Goal: Task Accomplishment & Management: Use online tool/utility

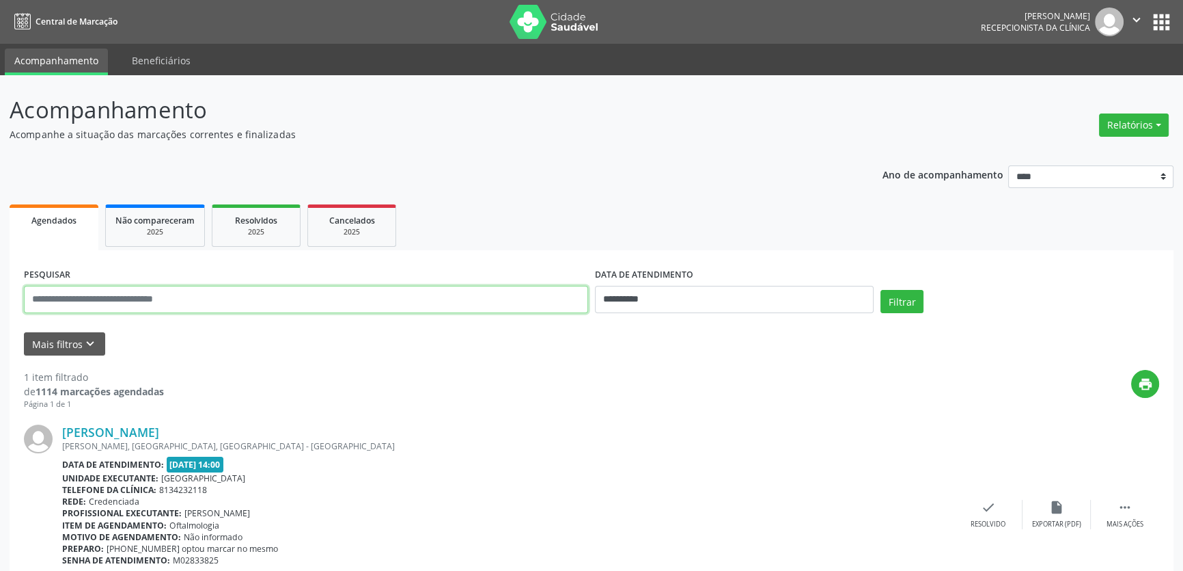
click at [227, 292] on input "text" at bounding box center [306, 299] width 564 height 27
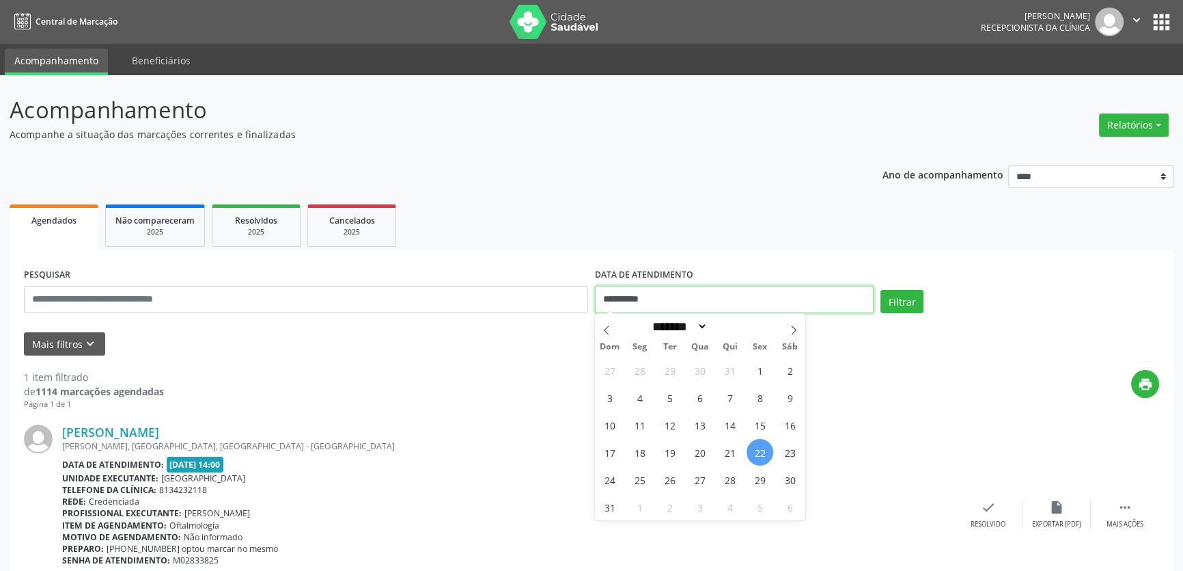
click at [634, 305] on input "**********" at bounding box center [734, 299] width 279 height 27
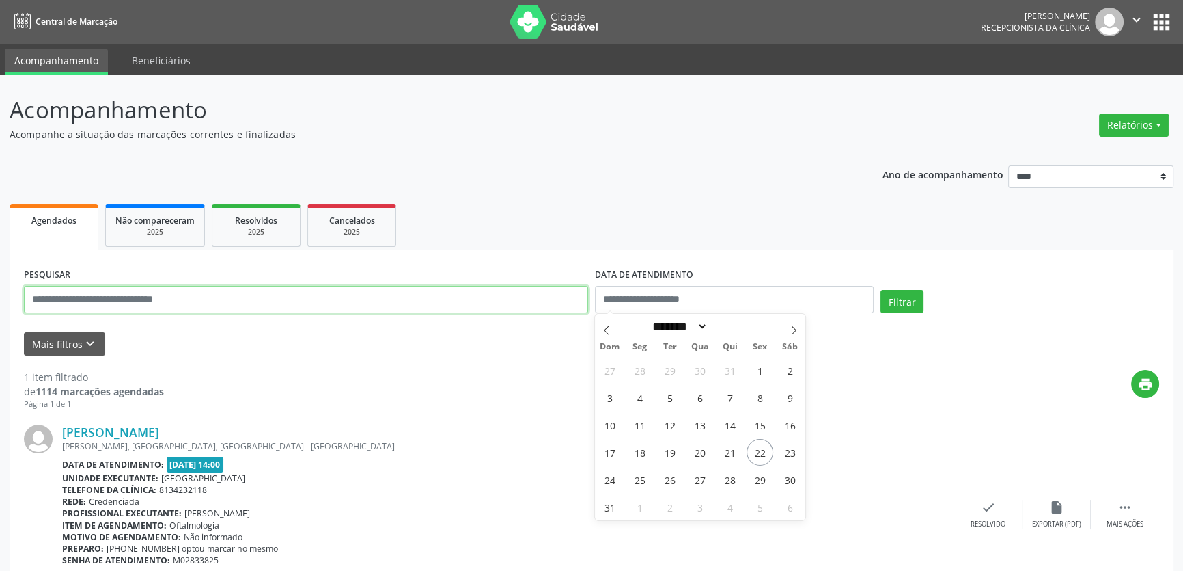
click at [397, 307] on input "text" at bounding box center [306, 299] width 564 height 27
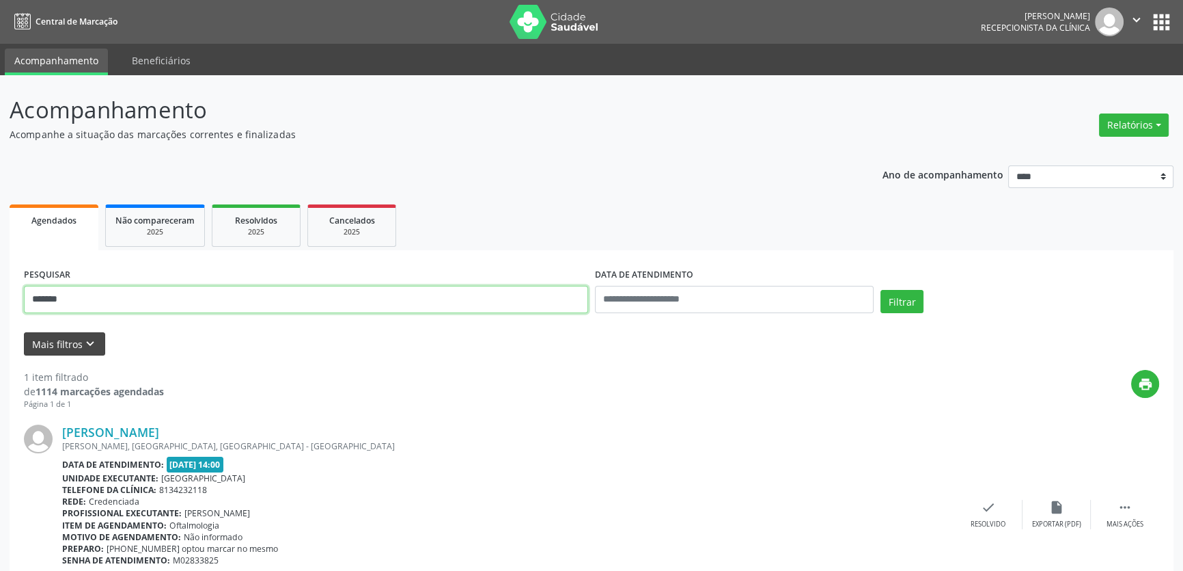
type input "*******"
click at [88, 341] on icon "keyboard_arrow_down" at bounding box center [90, 343] width 15 height 15
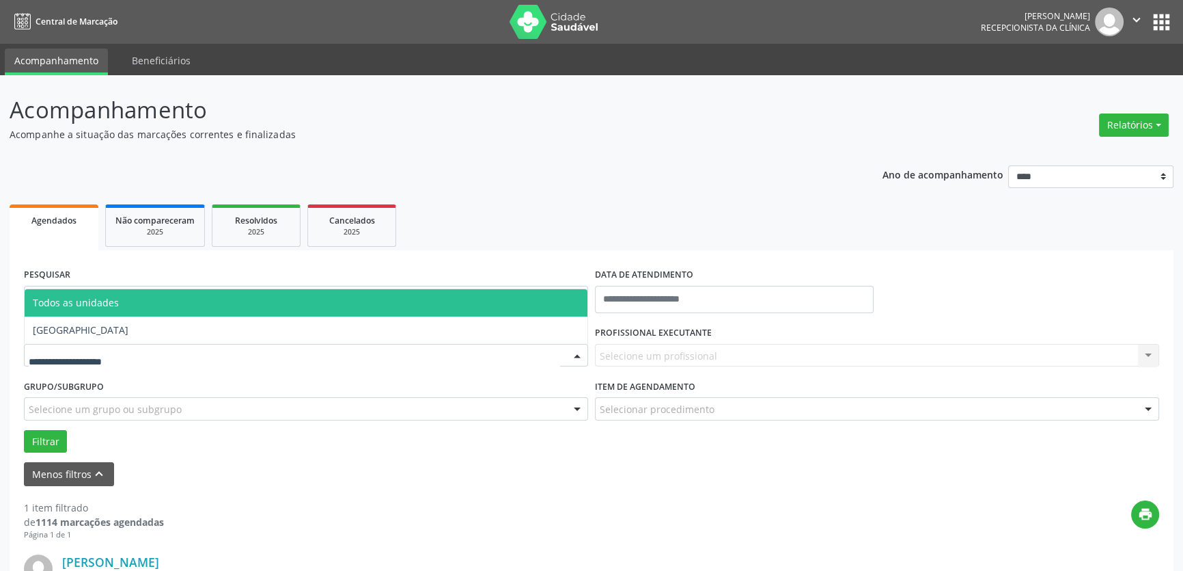
click at [178, 357] on div at bounding box center [306, 355] width 564 height 23
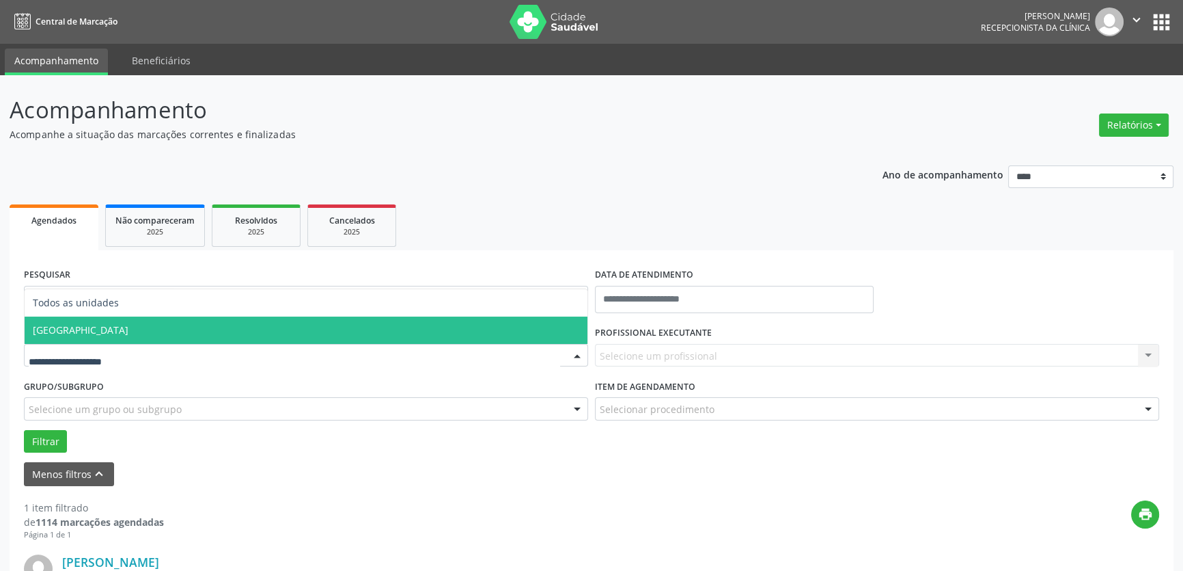
click at [86, 333] on span "[GEOGRAPHIC_DATA]" at bounding box center [81, 329] width 96 height 13
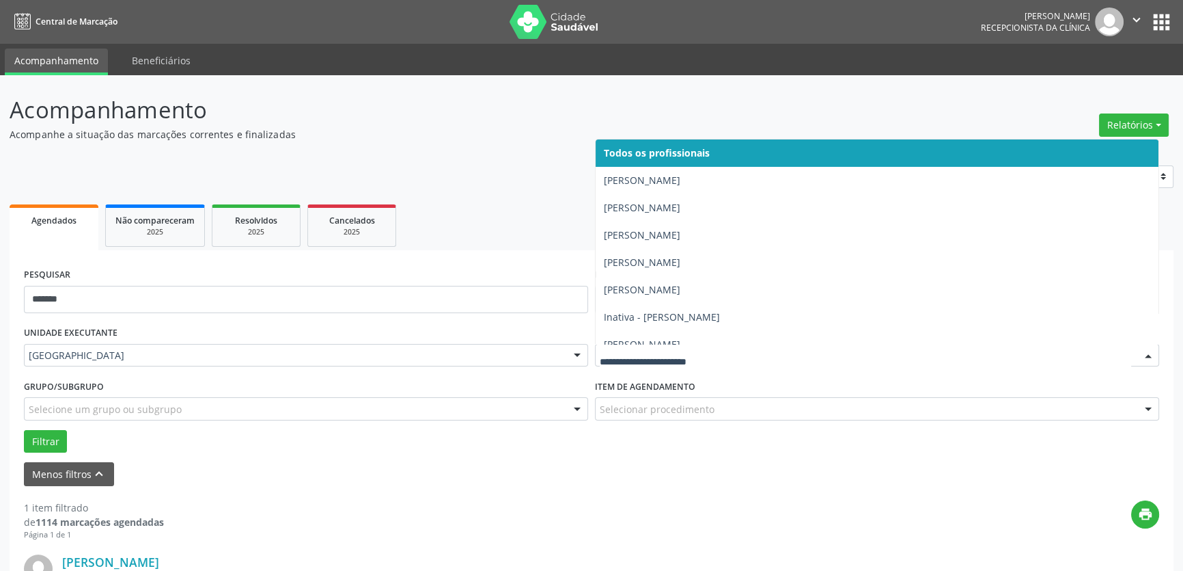
type input "*"
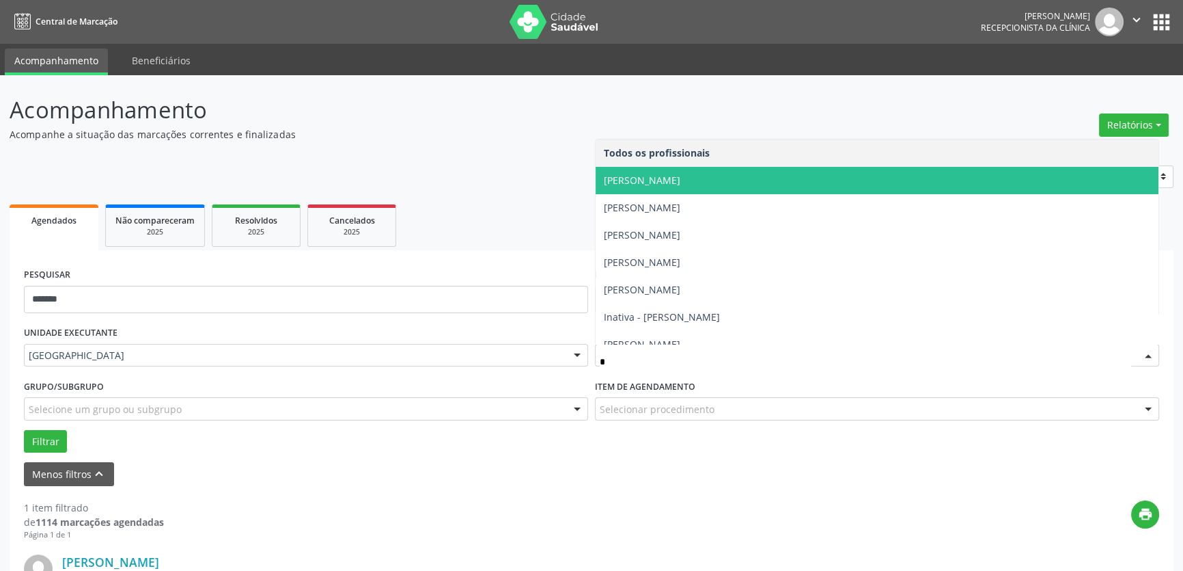
click at [658, 178] on span "[PERSON_NAME]" at bounding box center [642, 180] width 77 height 13
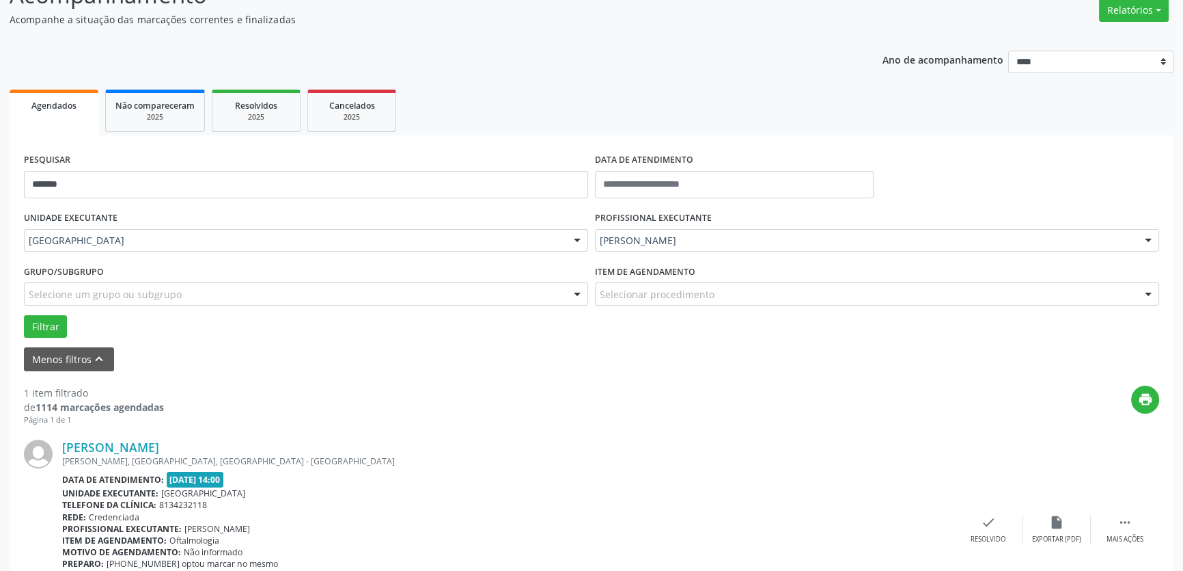
scroll to position [124, 0]
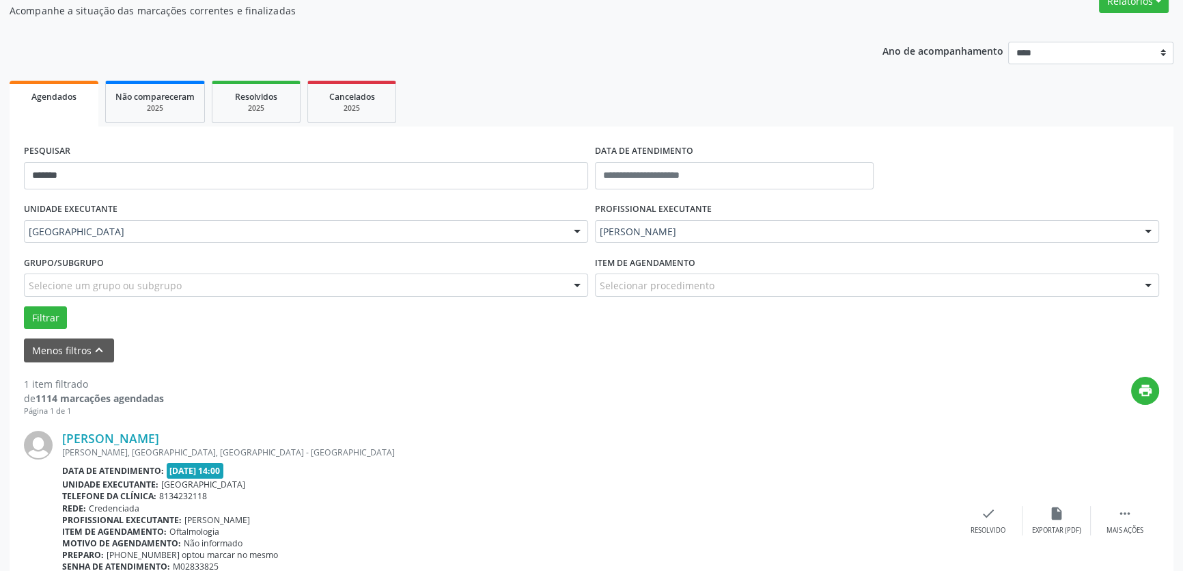
click at [251, 373] on div "1 item filtrado de 1114 marcações agendadas Página 1 de 1 print [PERSON_NAME] […" at bounding box center [592, 493] width 1136 height 262
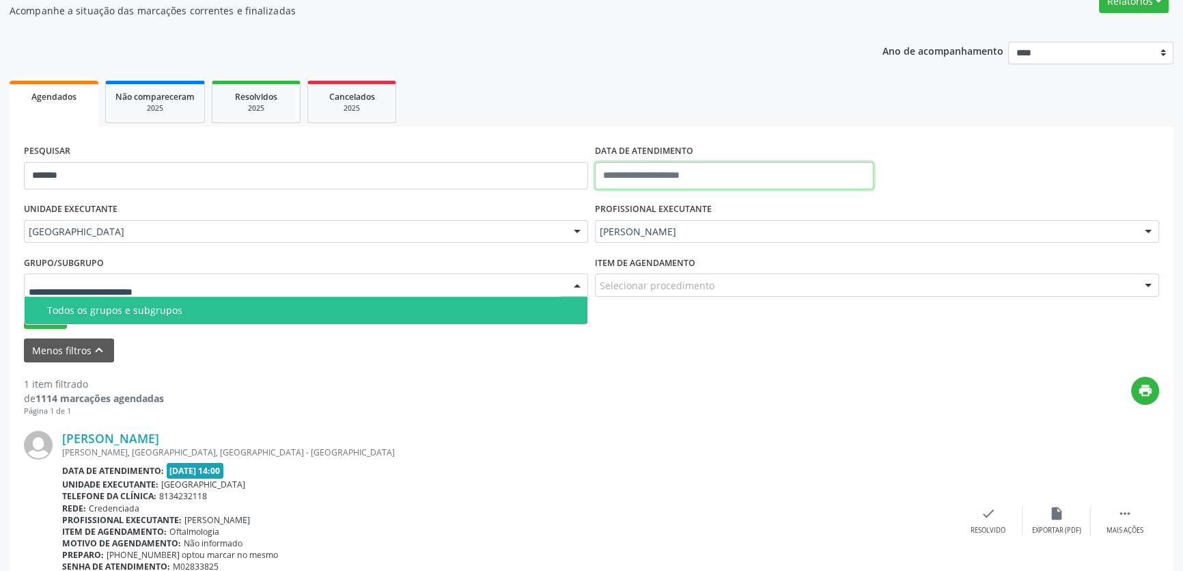
click at [620, 176] on input "text" at bounding box center [734, 175] width 279 height 27
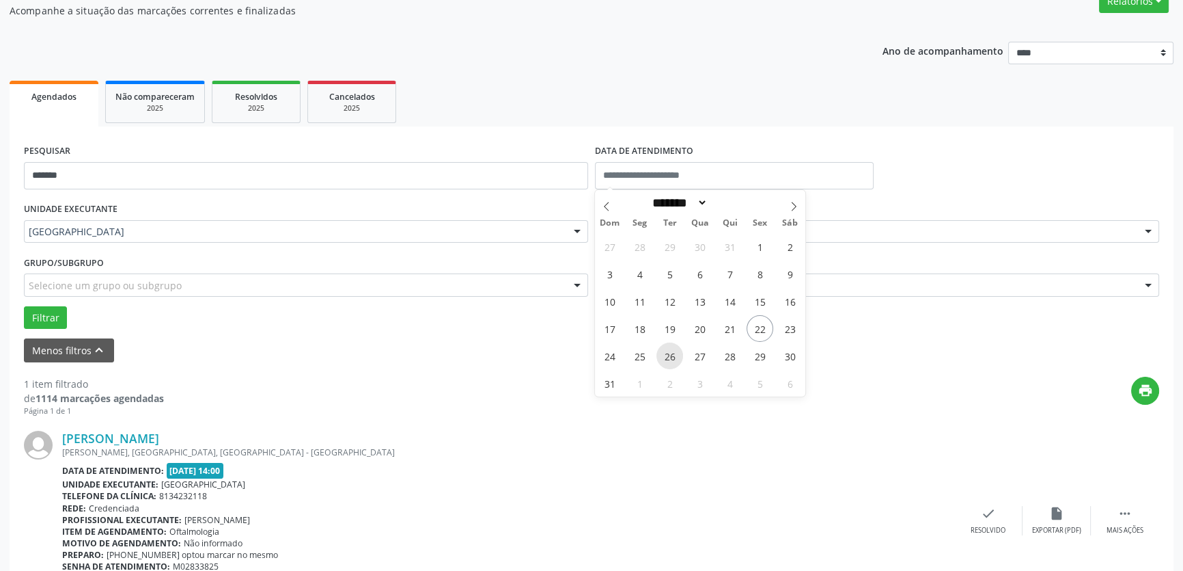
click at [667, 352] on span "26" at bounding box center [670, 355] width 27 height 27
type input "**********"
click at [669, 353] on span "26" at bounding box center [670, 355] width 27 height 27
click at [669, 353] on div "Menos filtros keyboard_arrow_up" at bounding box center [591, 350] width 1142 height 24
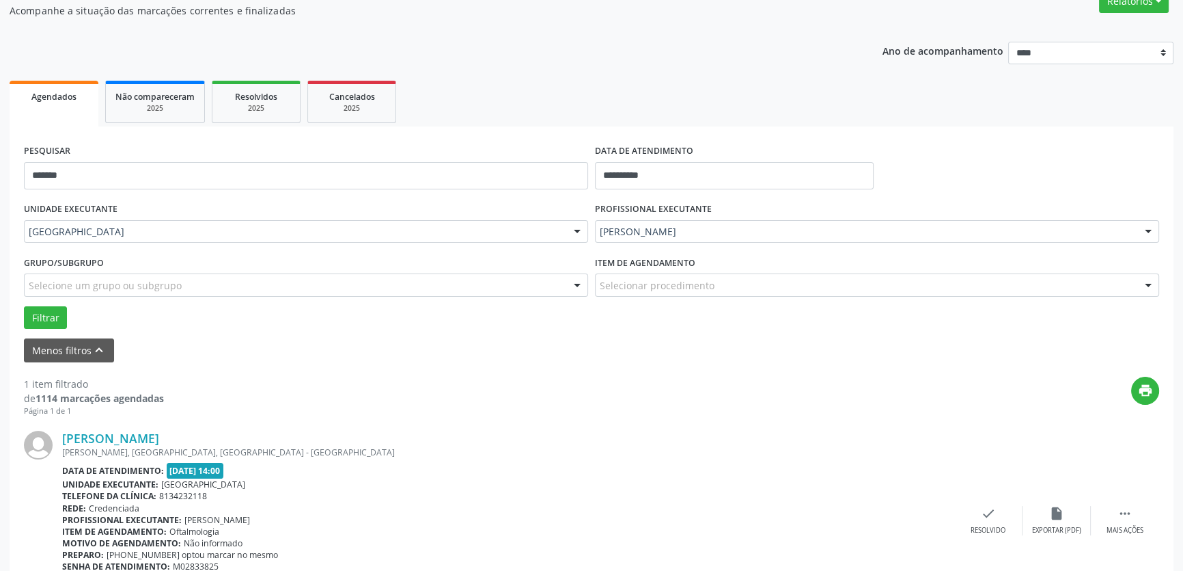
click at [412, 383] on div "print" at bounding box center [662, 396] width 996 height 40
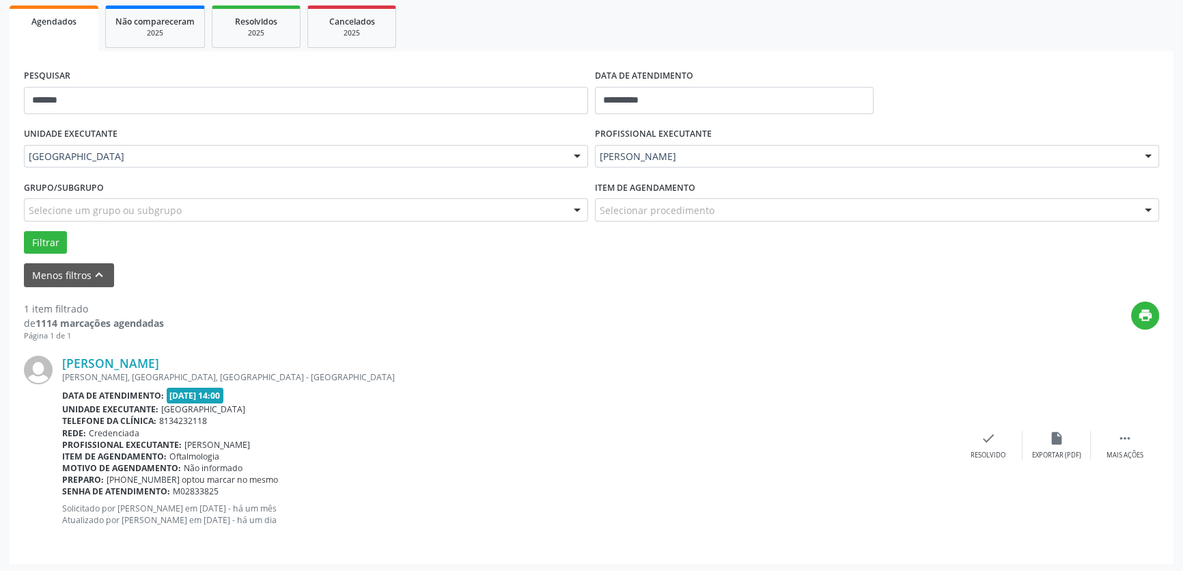
scroll to position [200, 0]
click at [60, 244] on button "Filtrar" at bounding box center [45, 241] width 43 height 23
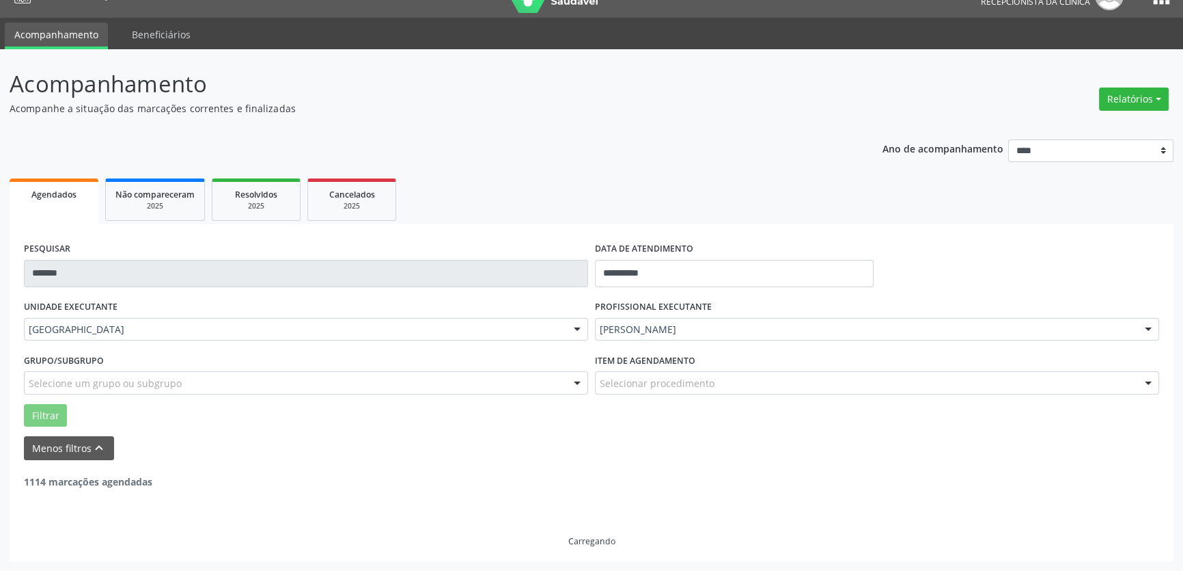
scroll to position [25, 0]
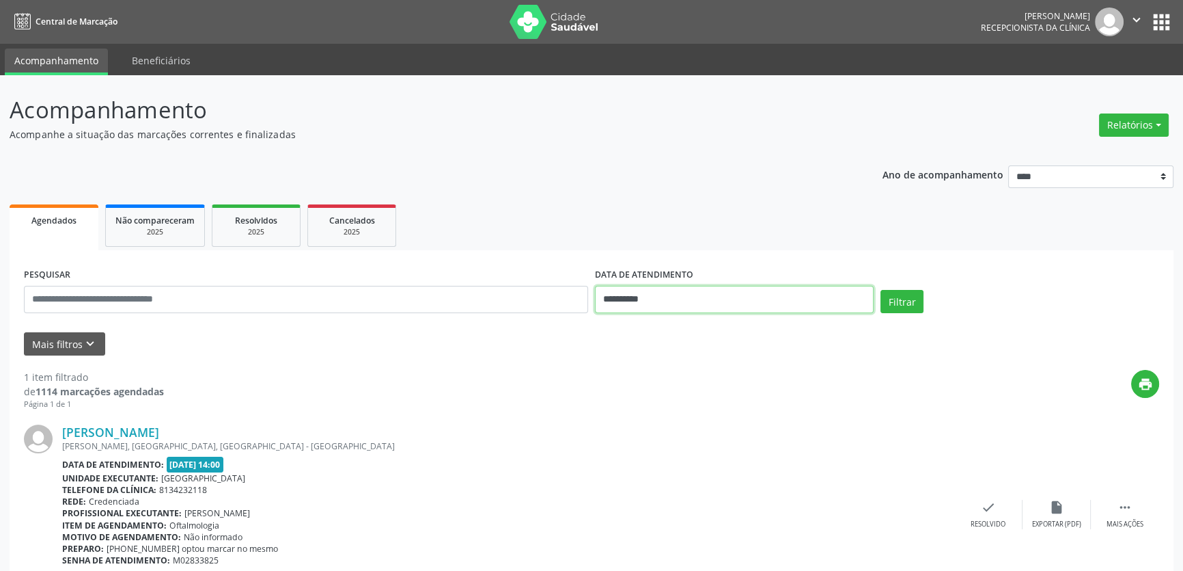
click at [633, 297] on input "**********" at bounding box center [734, 299] width 279 height 27
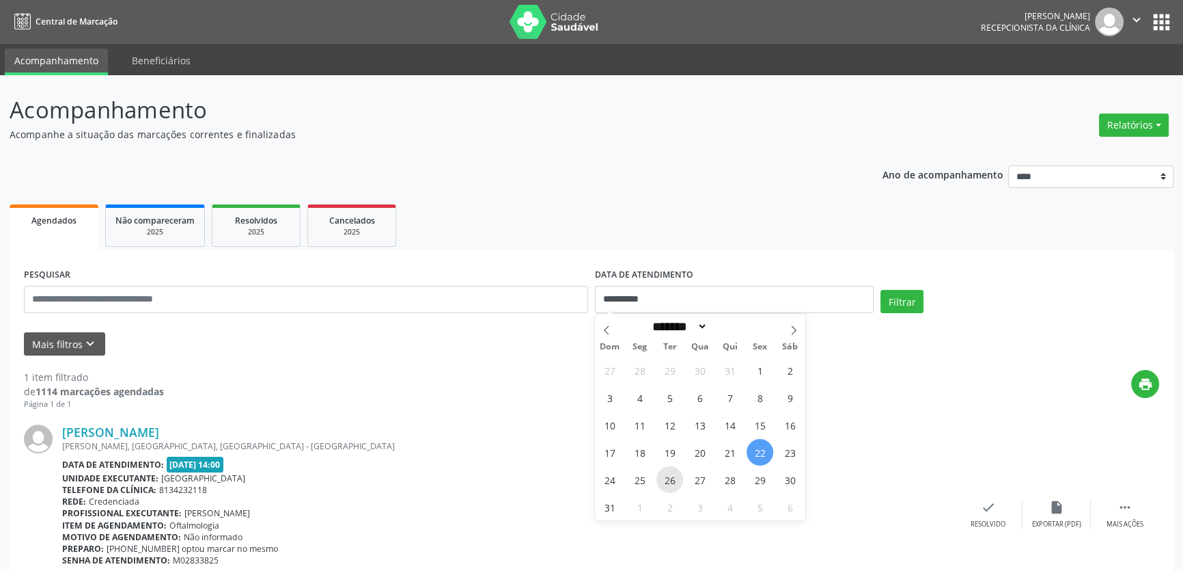
click at [668, 476] on span "26" at bounding box center [670, 479] width 27 height 27
type input "**********"
click at [668, 476] on span "26" at bounding box center [670, 479] width 27 height 27
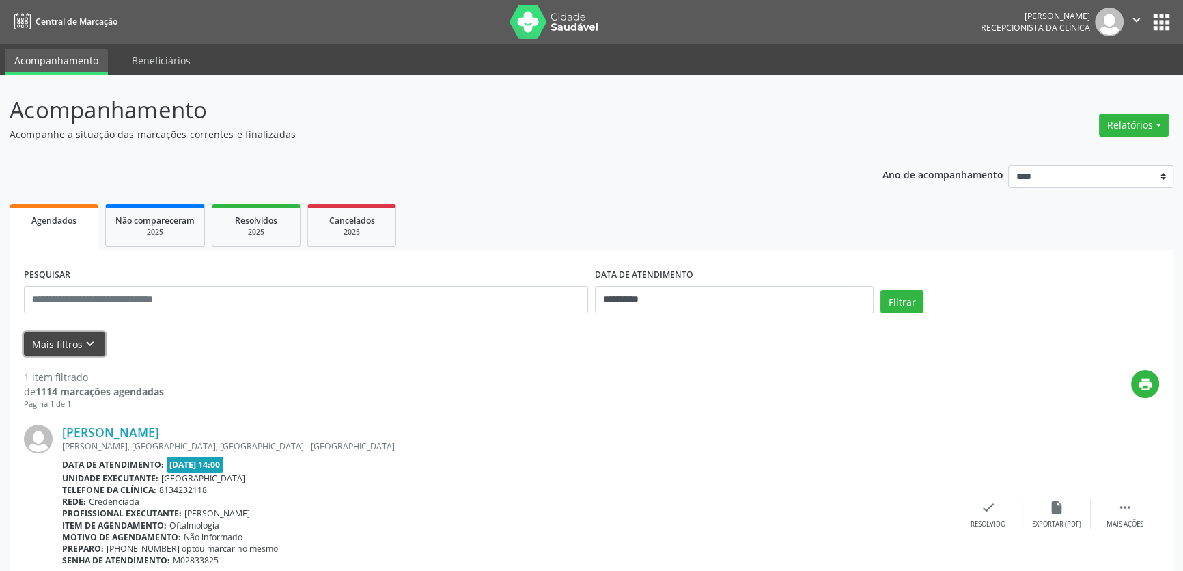
click at [77, 342] on button "Mais filtros keyboard_arrow_down" at bounding box center [64, 344] width 81 height 24
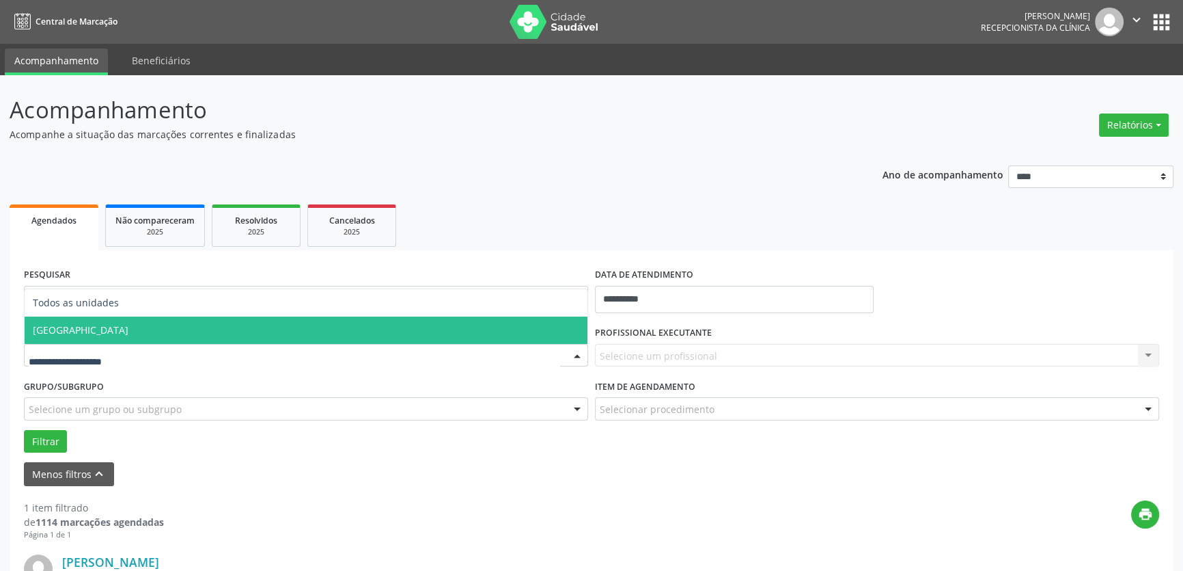
drag, startPoint x: 77, startPoint y: 331, endPoint x: 116, endPoint y: 330, distance: 39.7
click at [75, 331] on span "[GEOGRAPHIC_DATA]" at bounding box center [81, 329] width 96 height 13
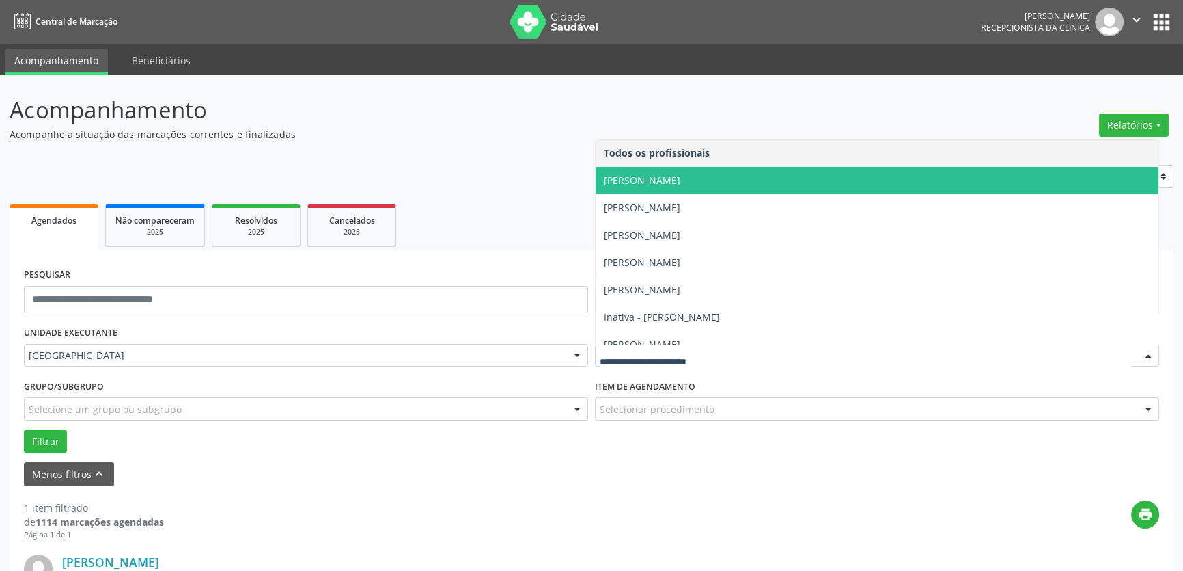
click at [655, 179] on span "[PERSON_NAME]" at bounding box center [642, 180] width 77 height 13
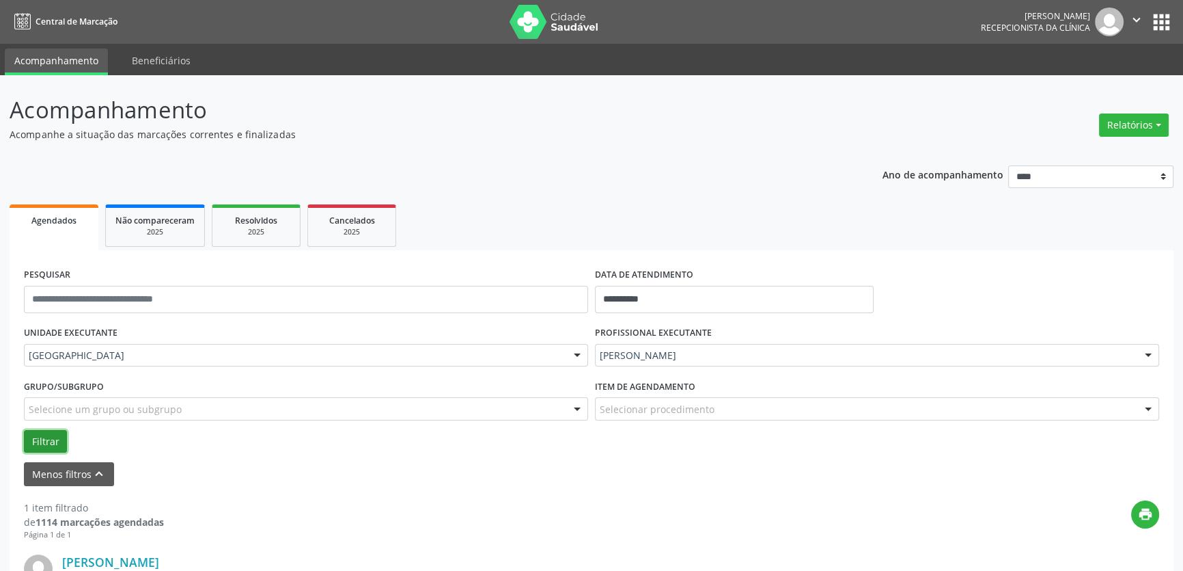
click at [40, 441] on button "Filtrar" at bounding box center [45, 441] width 43 height 23
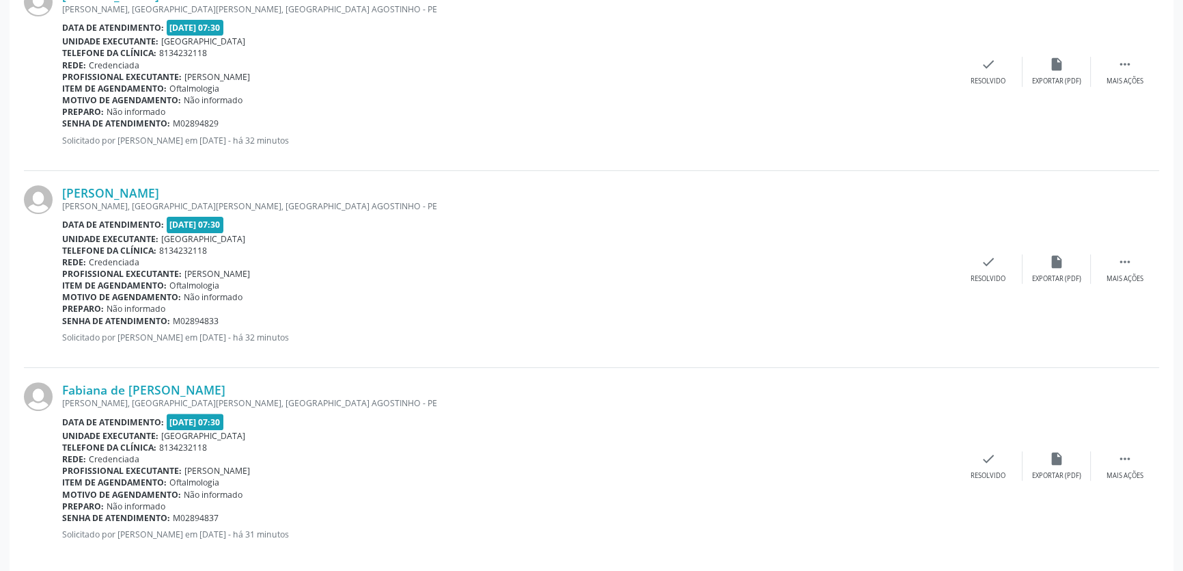
scroll to position [581, 0]
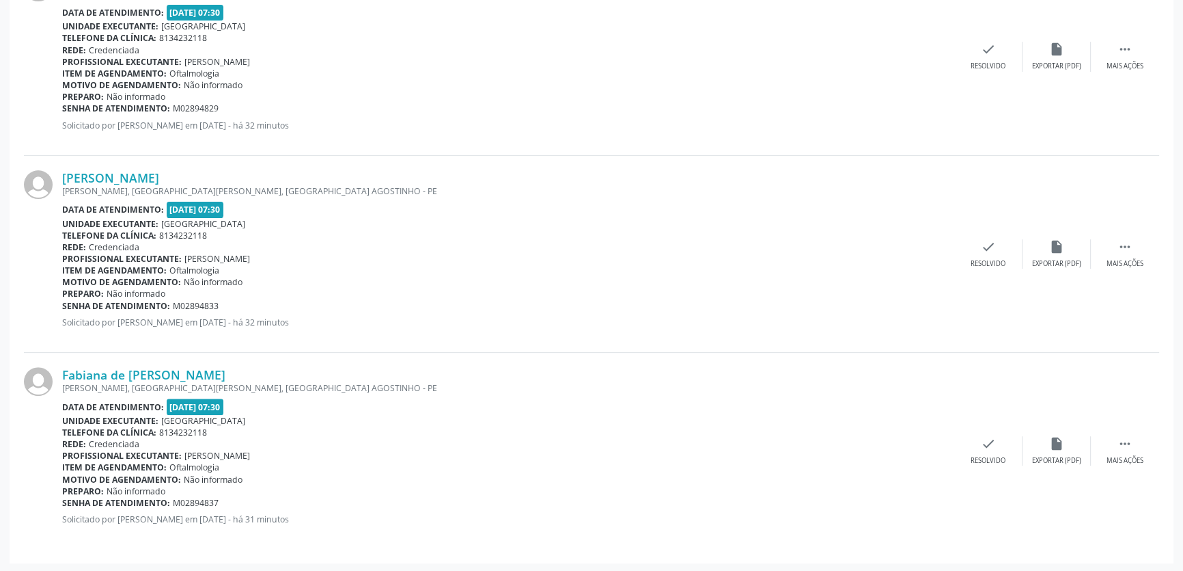
drag, startPoint x: 59, startPoint y: 161, endPoint x: 351, endPoint y: 508, distance: 452.9
click at [351, 508] on div "Raphael William de Lima JOSE ANTONIO DA SILVA, PONTE DOS CARVALHOS, CABO DE SAN…" at bounding box center [592, 253] width 1136 height 590
copy div "Raphael William de Lima JOSE ANTONIO DA SILVA, PONTE DOS CARVALHOS, CABO DE SAN…"
